Goal: Information Seeking & Learning: Learn about a topic

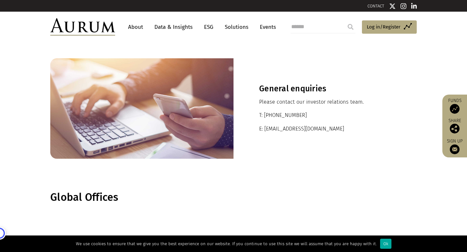
click at [92, 28] on img at bounding box center [82, 26] width 65 height 17
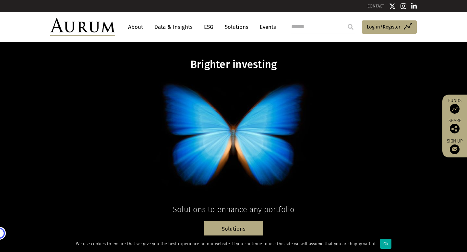
click at [162, 28] on link "Data & Insights" at bounding box center [173, 27] width 45 height 12
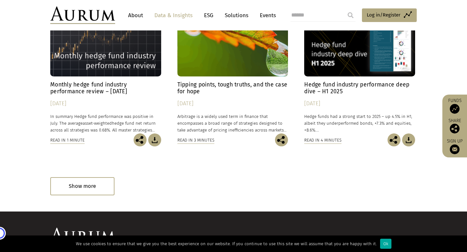
scroll to position [428, 0]
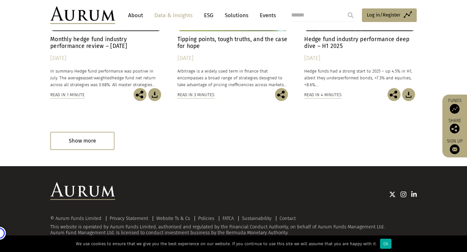
click at [206, 17] on link "ESG" at bounding box center [209, 15] width 16 height 12
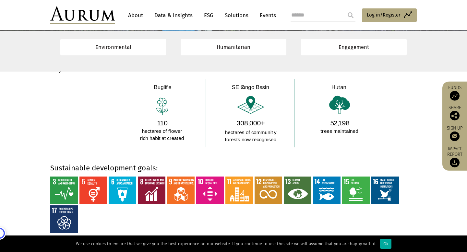
scroll to position [471, 0]
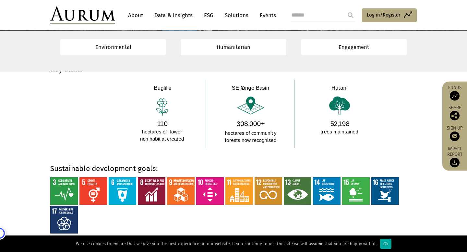
click at [167, 90] on img at bounding box center [249, 113] width 332 height 70
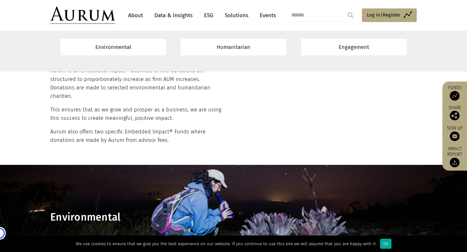
scroll to position [205, 0]
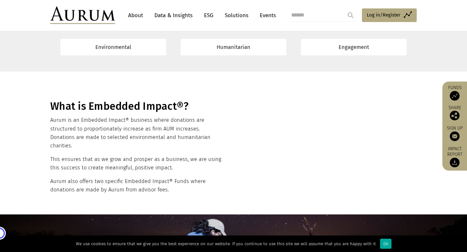
click at [236, 15] on link "Solutions" at bounding box center [236, 15] width 30 height 12
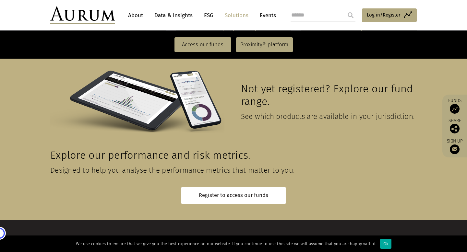
scroll to position [1465, 0]
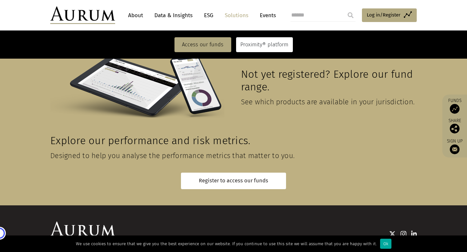
click at [250, 43] on link "Proximity® platform" at bounding box center [264, 44] width 57 height 15
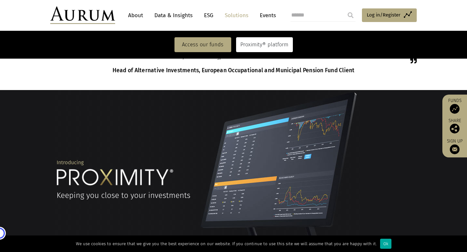
scroll to position [410, 0]
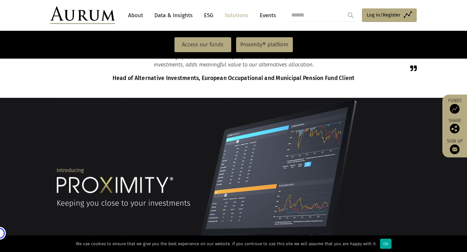
click at [266, 11] on link "Events" at bounding box center [265, 15] width 19 height 12
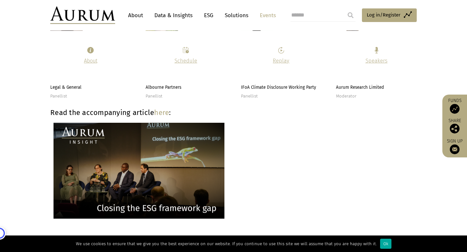
scroll to position [1099, 0]
click at [205, 13] on link "ESG" at bounding box center [209, 15] width 16 height 12
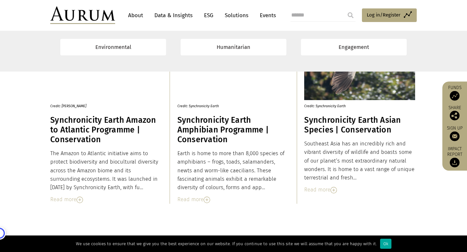
scroll to position [703, 0]
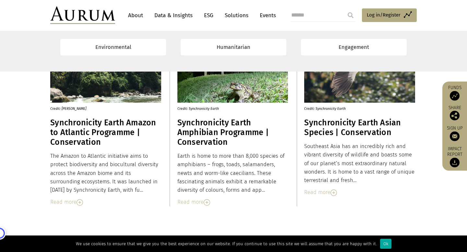
click at [195, 202] on div "Read more" at bounding box center [232, 202] width 111 height 8
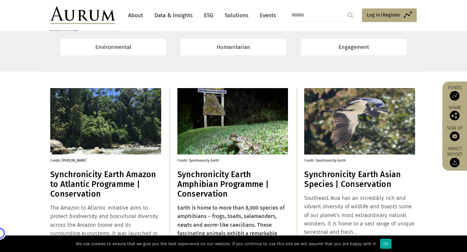
scroll to position [651, 0]
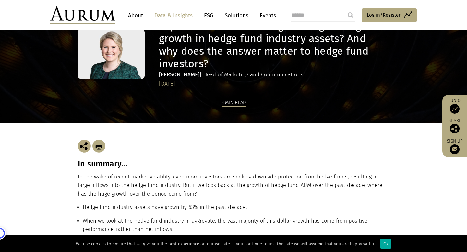
scroll to position [53, 0]
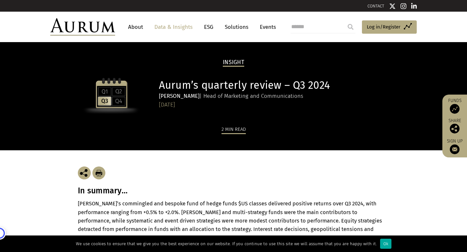
click at [91, 32] on img at bounding box center [82, 26] width 65 height 17
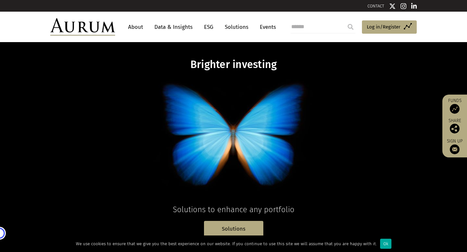
click at [210, 25] on link "ESG" at bounding box center [209, 27] width 16 height 12
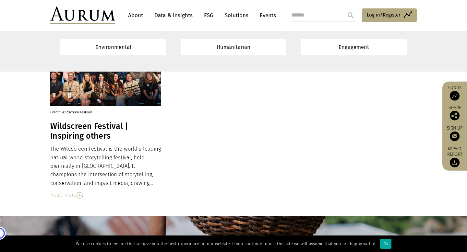
scroll to position [1522, 0]
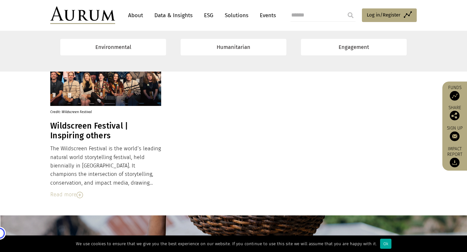
click at [236, 16] on link "Solutions" at bounding box center [236, 15] width 30 height 12
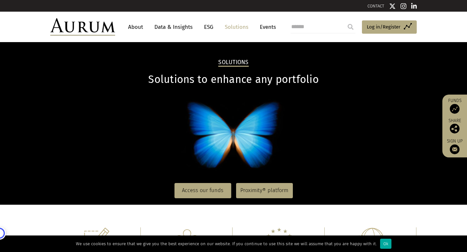
click at [138, 29] on link "About" at bounding box center [135, 27] width 21 height 12
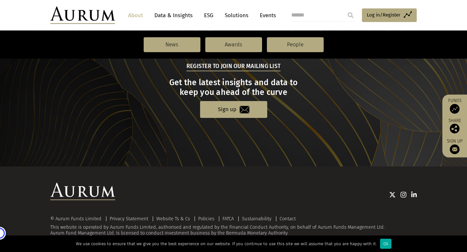
scroll to position [715, 0]
